Goal: Task Accomplishment & Management: Manage account settings

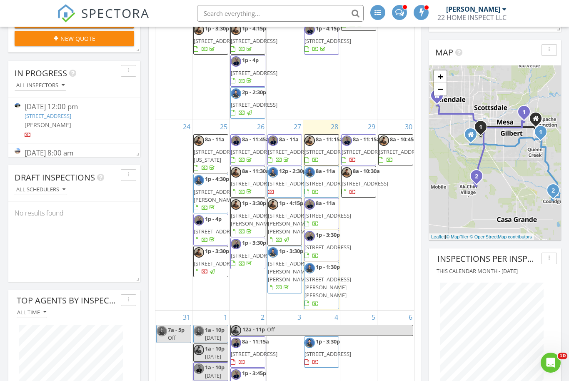
scroll to position [222, 0]
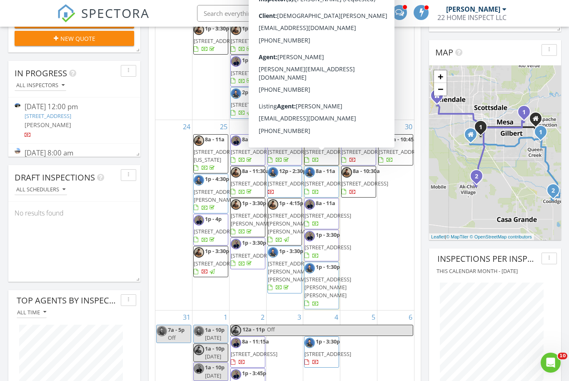
click at [326, 180] on span "11019 E Tiburon Ave, Mesa 85212" at bounding box center [327, 183] width 47 height 7
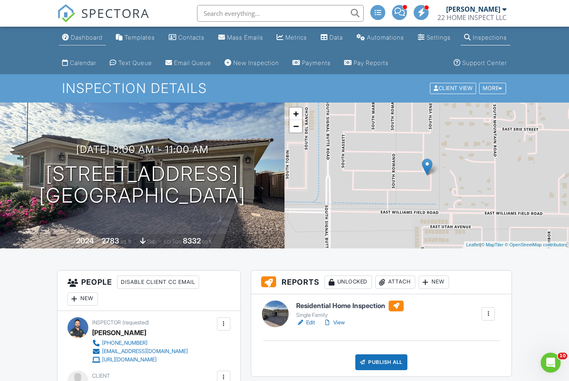
click at [79, 38] on div "Dashboard" at bounding box center [87, 37] width 32 height 7
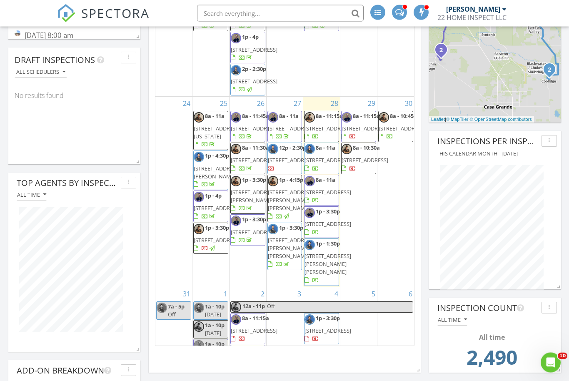
scroll to position [349, 0]
click at [554, 361] on icon "Open Intercom Messenger" at bounding box center [550, 361] width 14 height 14
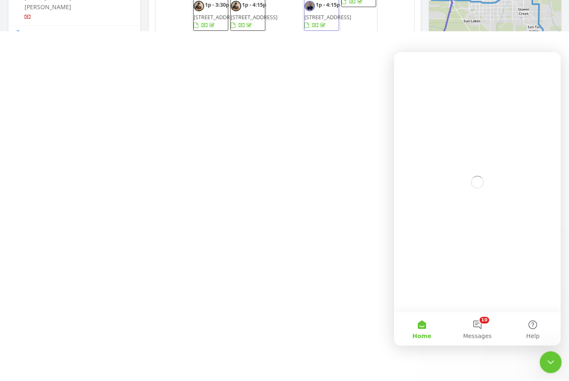
scroll to position [0, 0]
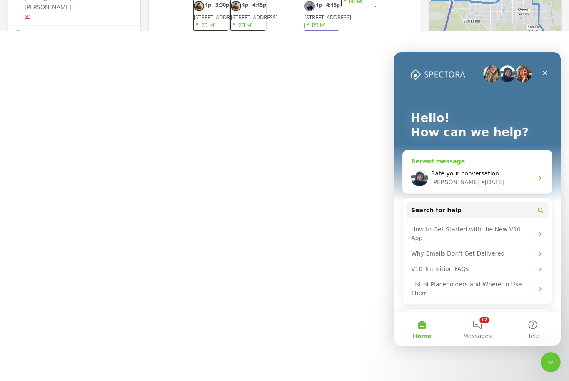
click at [484, 173] on span "Rate your conversation" at bounding box center [465, 173] width 68 height 7
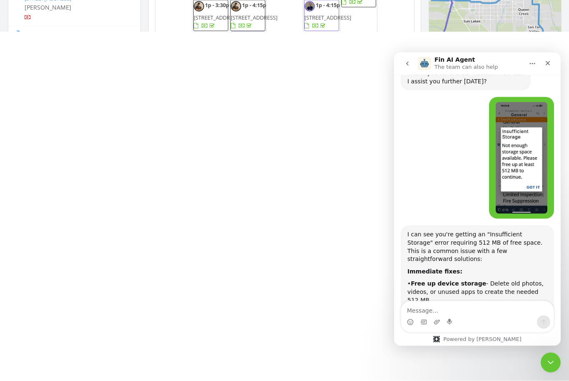
scroll to position [1025, 0]
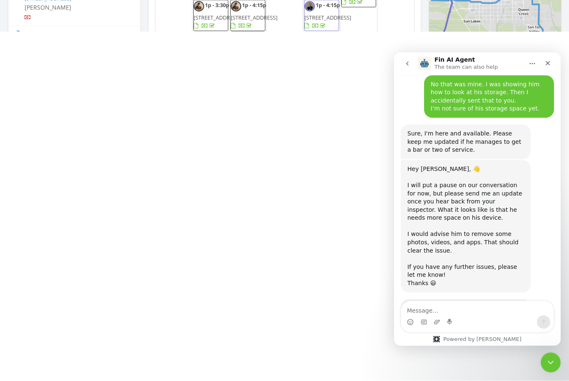
click at [90, 0] on html "SPECTORA Aaron Westman 22 HOME INSPECT LLC Role: Inspector Change Role Dashboar…" at bounding box center [284, 0] width 569 height 0
click at [320, 0] on html "SPECTORA Aaron Westman 22 HOME INSPECT LLC Role: Inspector Change Role Dashboar…" at bounding box center [284, 0] width 569 height 0
click at [322, 0] on html "SPECTORA Aaron Westman 22 HOME INSPECT LLC Role: Inspector Change Role Dashboar…" at bounding box center [284, 0] width 569 height 0
click at [111, 0] on html "SPECTORA Aaron Westman 22 HOME INSPECT LLC Role: Inspector Change Role Dashboar…" at bounding box center [284, 0] width 569 height 0
click at [323, 0] on html "SPECTORA Aaron Westman 22 HOME INSPECT LLC Role: Inspector Change Role Dashboar…" at bounding box center [284, 0] width 569 height 0
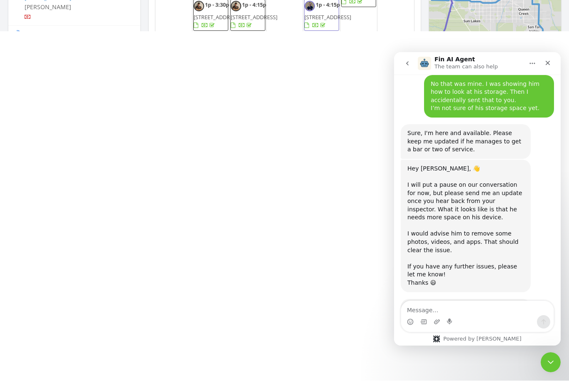
click at [318, 0] on html "SPECTORA Aaron Westman 22 HOME INSPECT LLC Role: Inspector Change Role Dashboar…" at bounding box center [284, 0] width 569 height 0
click at [324, 0] on html "SPECTORA Aaron Westman 22 HOME INSPECT LLC Role: Inspector Change Role Dashboar…" at bounding box center [284, 0] width 569 height 0
click at [323, 0] on html "SPECTORA Aaron Westman 22 HOME INSPECT LLC Role: Inspector Change Role Dashboar…" at bounding box center [284, 0] width 569 height 0
click at [327, 0] on html "SPECTORA Aaron Westman 22 HOME INSPECT LLC Role: Inspector Change Role Dashboar…" at bounding box center [284, 0] width 569 height 0
click at [318, 0] on html "SPECTORA Aaron Westman 22 HOME INSPECT LLC Role: Inspector Change Role Dashboar…" at bounding box center [284, 0] width 569 height 0
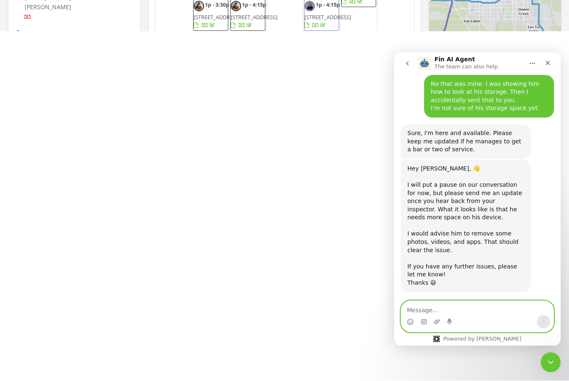
click at [452, 311] on textarea "Message…" at bounding box center [477, 308] width 152 height 14
type textarea "H"
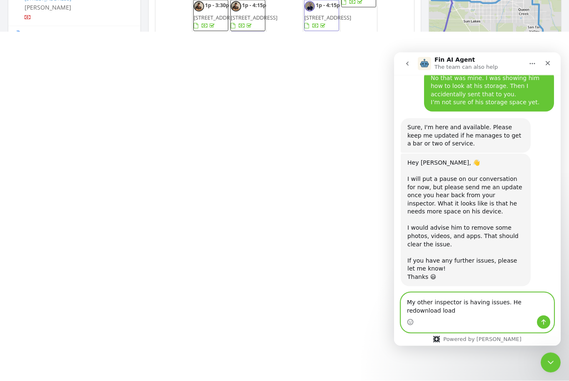
scroll to position [1034, 0]
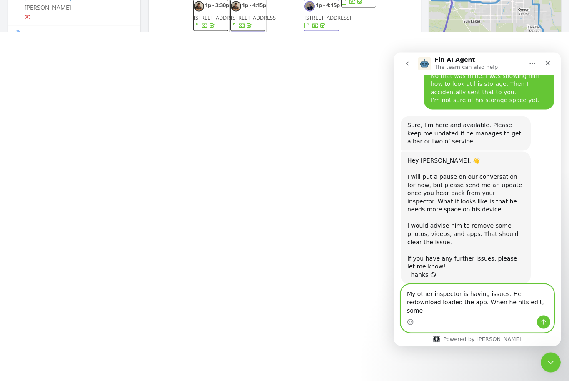
type textarea "My other inspector is having issues. He redownload loaded the app. When he hits…"
click at [319, 0] on html "SPECTORA Aaron Westman 22 HOME INSPECT LLC Role: Inspector Change Role Dashboar…" at bounding box center [284, 0] width 569 height 0
click at [321, 0] on html "SPECTORA Aaron Westman 22 HOME INSPECT LLC Role: Inspector Change Role Dashboar…" at bounding box center [284, 0] width 569 height 0
click at [322, 0] on html "SPECTORA Aaron Westman 22 HOME INSPECT LLC Role: Inspector Change Role Dashboar…" at bounding box center [284, 0] width 569 height 0
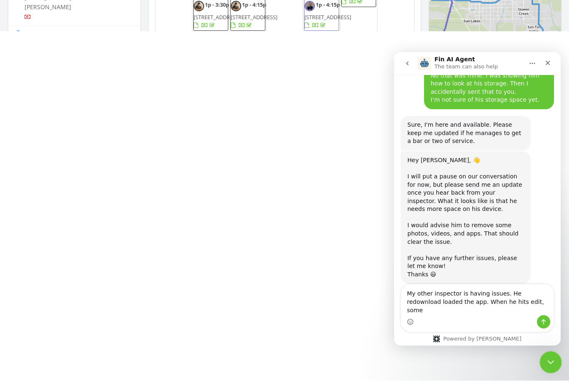
click at [543, 364] on div "Close Intercom Messenger" at bounding box center [549, 361] width 20 height 20
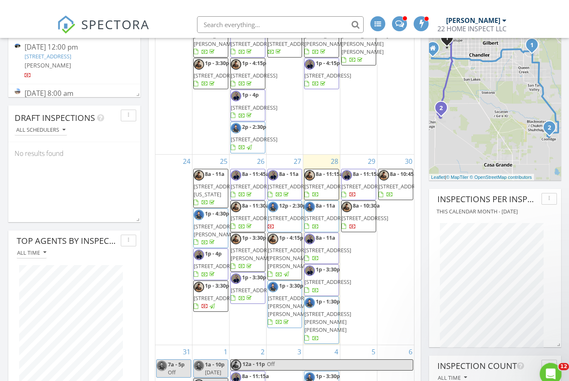
scroll to position [0, 0]
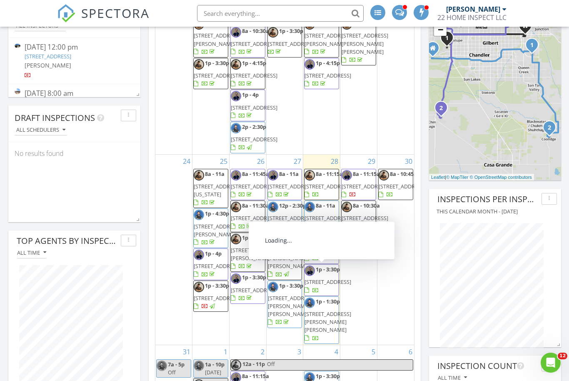
click at [321, 190] on span "12234 S Pewaukee St, Phoenix 85044" at bounding box center [327, 185] width 47 height 7
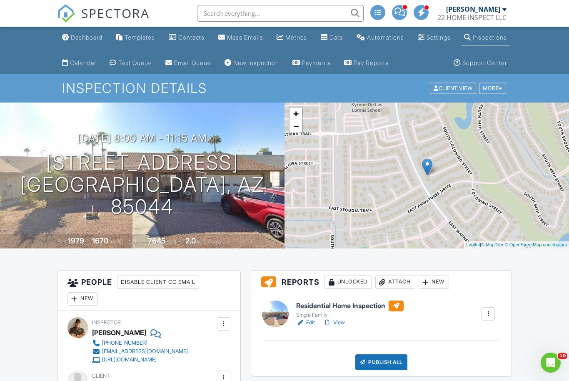
click at [338, 327] on link "View" at bounding box center [334, 322] width 22 height 8
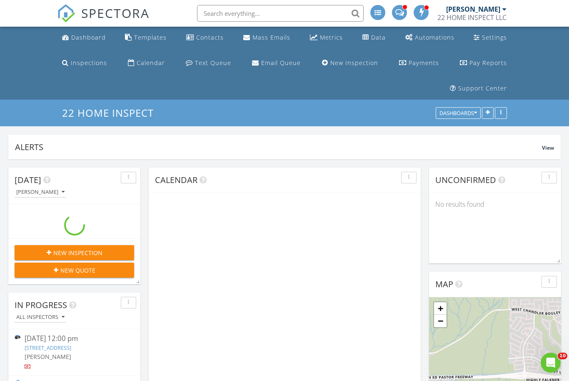
scroll to position [158, 132]
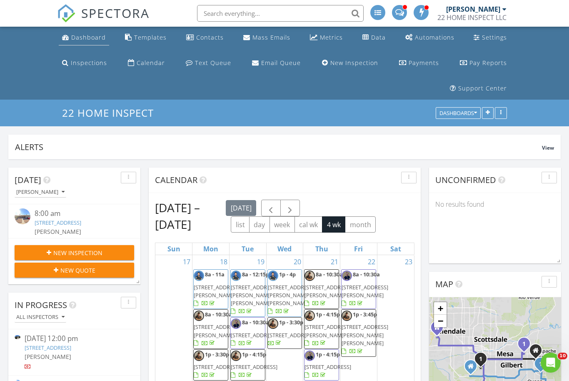
click at [94, 40] on div "Dashboard" at bounding box center [88, 37] width 35 height 8
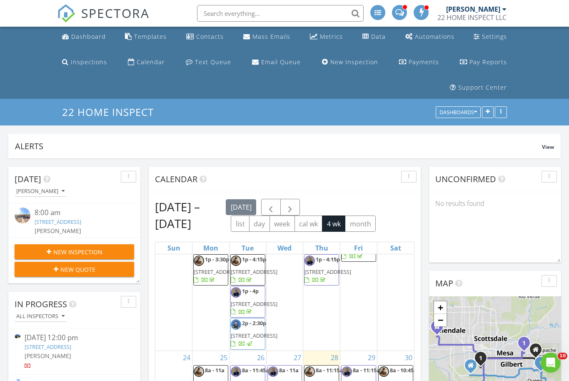
scroll to position [274, 0]
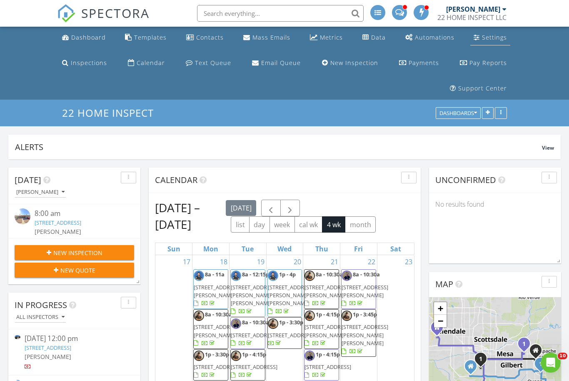
click at [495, 39] on div "Settings" at bounding box center [494, 37] width 25 height 8
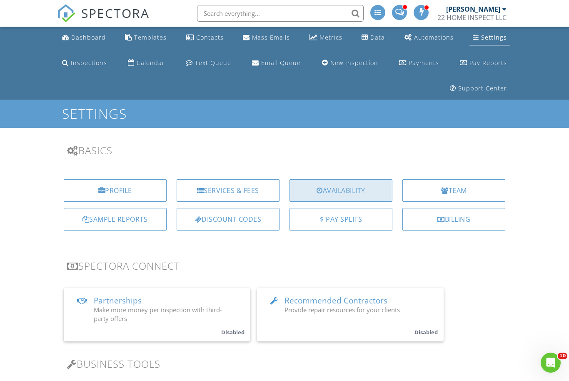
click at [354, 192] on div "Availability" at bounding box center [340, 190] width 103 height 22
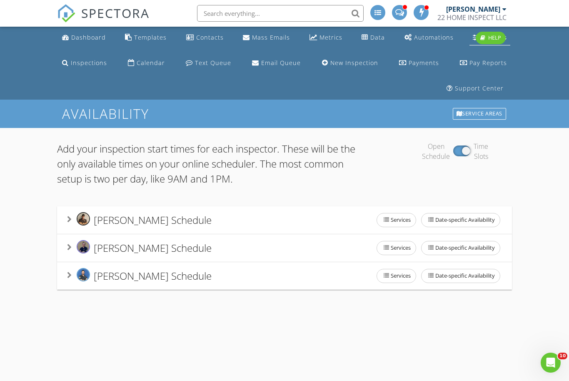
click at [72, 250] on div "[PERSON_NAME] Schedule" at bounding box center [139, 247] width 145 height 15
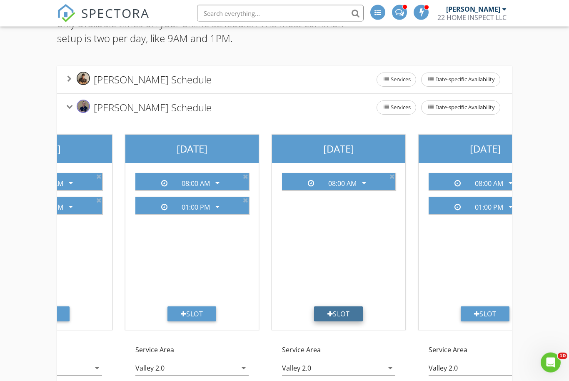
scroll to position [140, 0]
click at [342, 312] on div "Slot" at bounding box center [338, 313] width 49 height 15
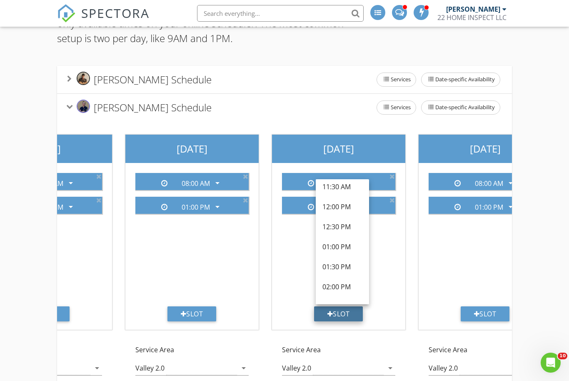
scroll to position [206, 0]
click at [347, 245] on div "01:00 PM" at bounding box center [342, 246] width 40 height 10
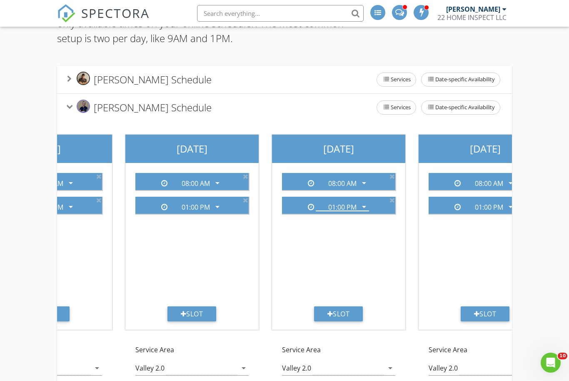
click at [69, 107] on icon at bounding box center [69, 106] width 7 height 5
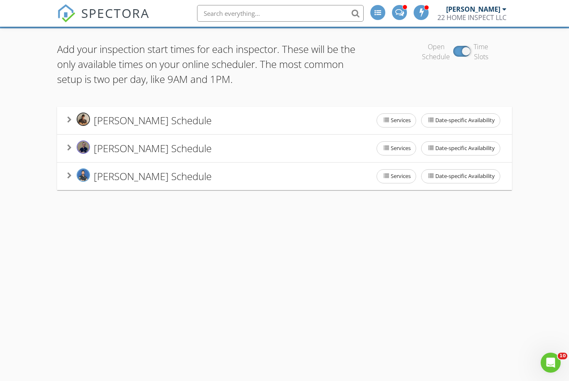
scroll to position [100, 0]
click at [70, 174] on icon at bounding box center [69, 175] width 5 height 7
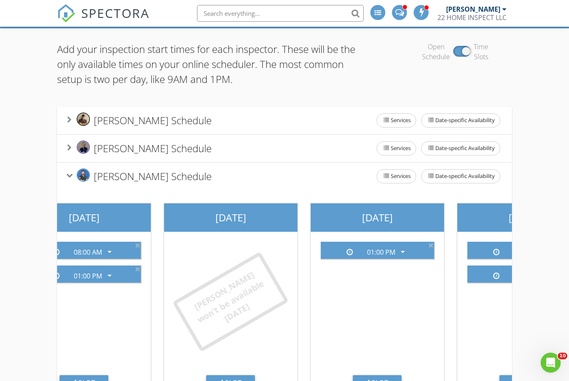
scroll to position [0, 220]
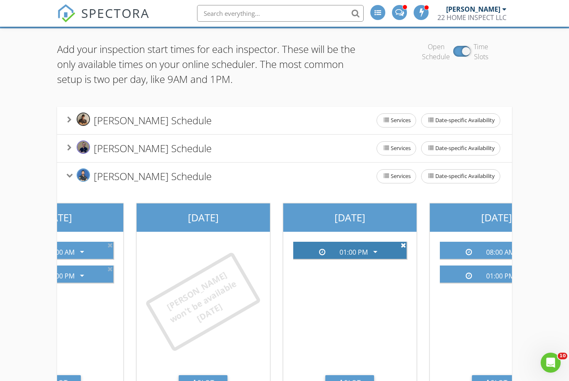
click at [404, 243] on icon at bounding box center [403, 245] width 5 height 7
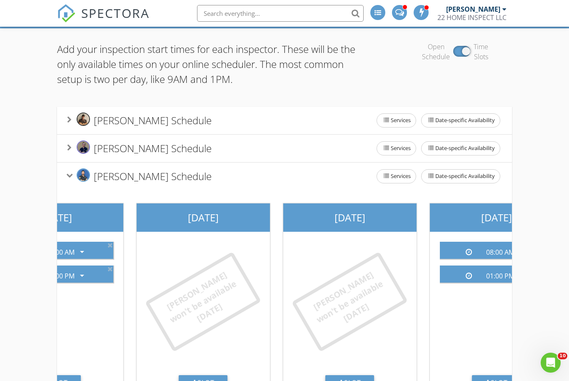
click at [70, 176] on icon at bounding box center [69, 175] width 7 height 5
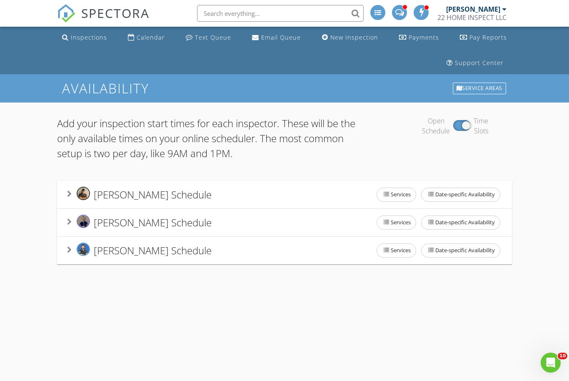
scroll to position [25, 0]
